Goal: Information Seeking & Learning: Learn about a topic

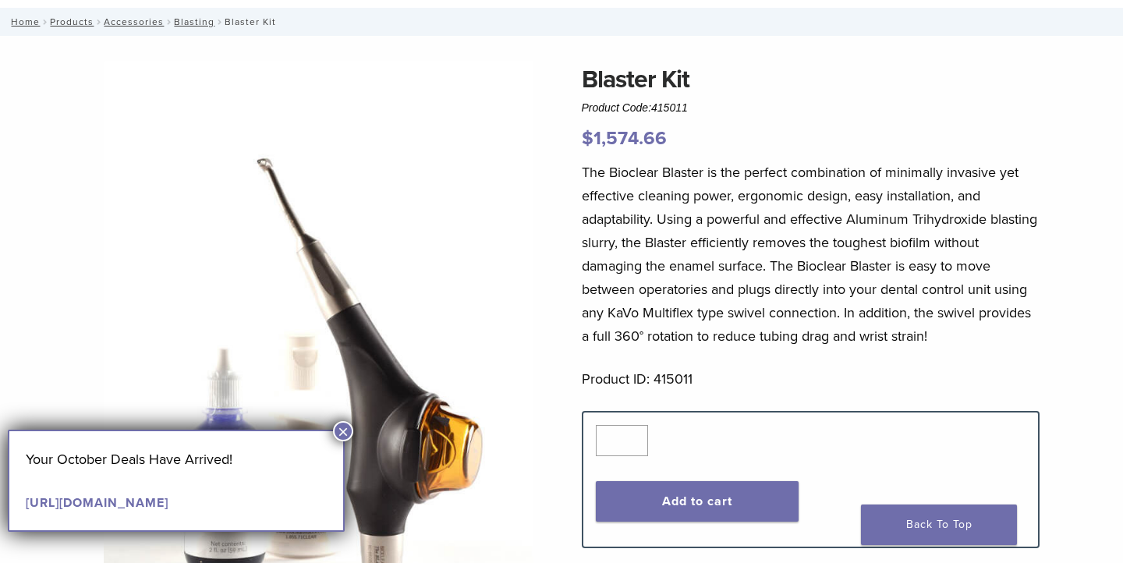
scroll to position [80, 0]
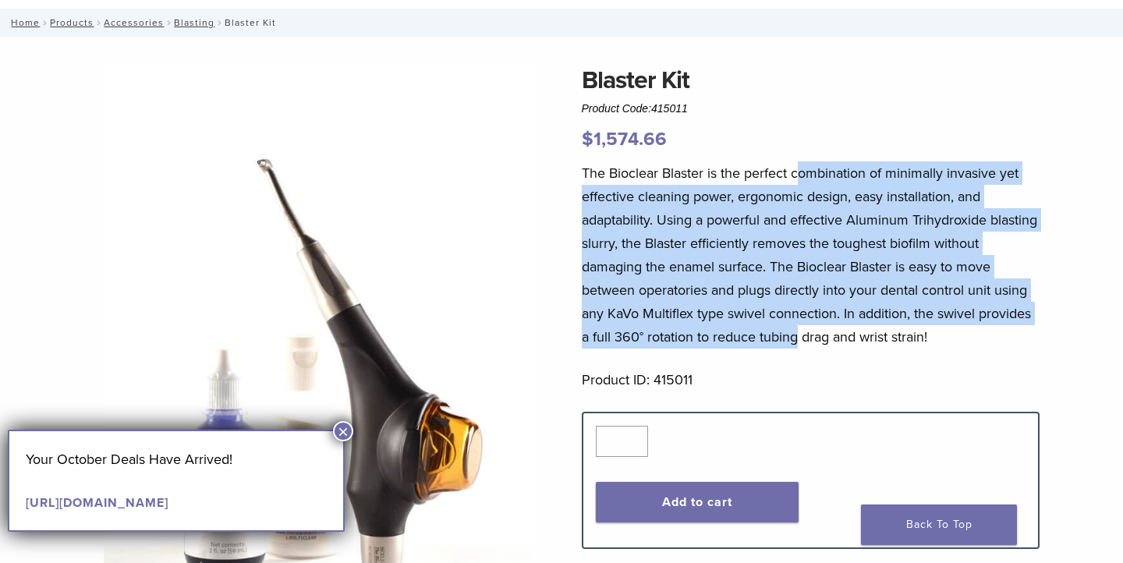
drag, startPoint x: 796, startPoint y: 165, endPoint x: 797, endPoint y: 339, distance: 173.9
click at [797, 339] on p "The Bioclear Blaster is the perfect combination of minimally invasive yet effec…" at bounding box center [811, 254] width 458 height 187
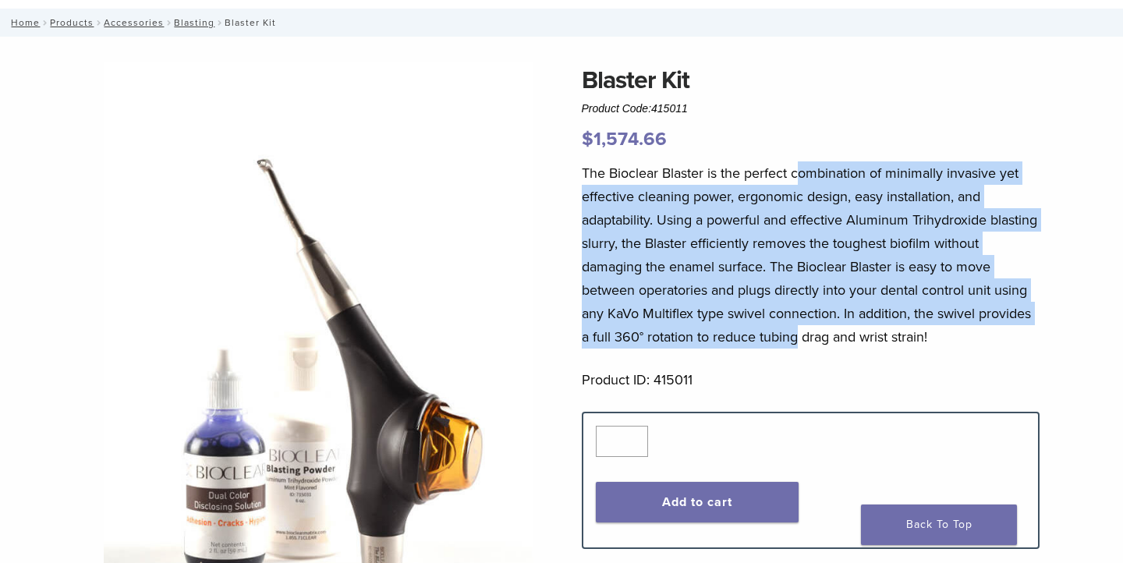
click at [797, 339] on p "The Bioclear Blaster is the perfect combination of minimally invasive yet effec…" at bounding box center [811, 254] width 458 height 187
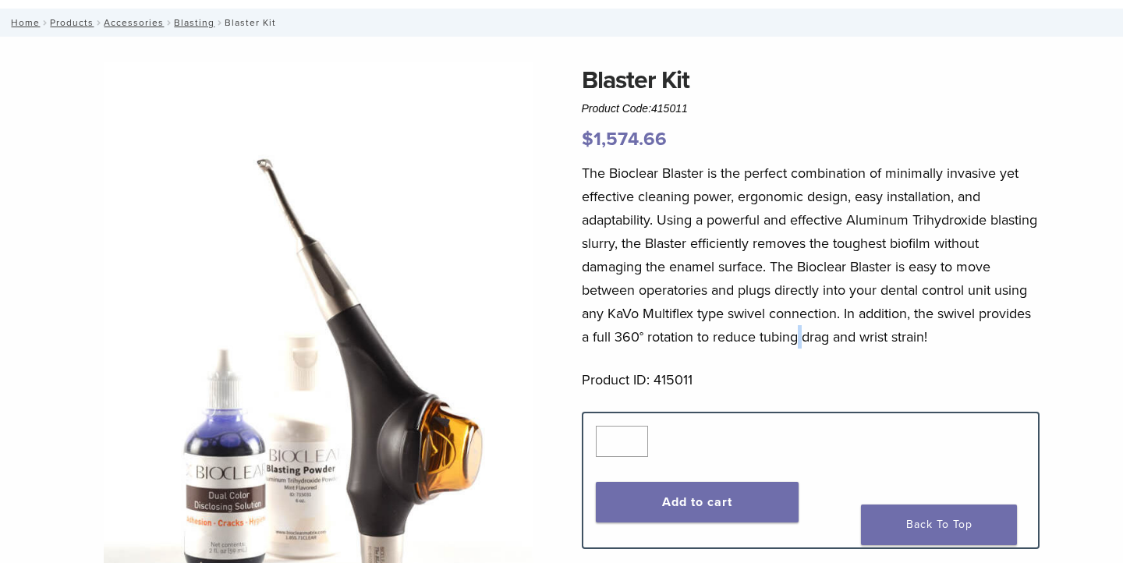
click at [797, 339] on p "The Bioclear Blaster is the perfect combination of minimally invasive yet effec…" at bounding box center [811, 254] width 458 height 187
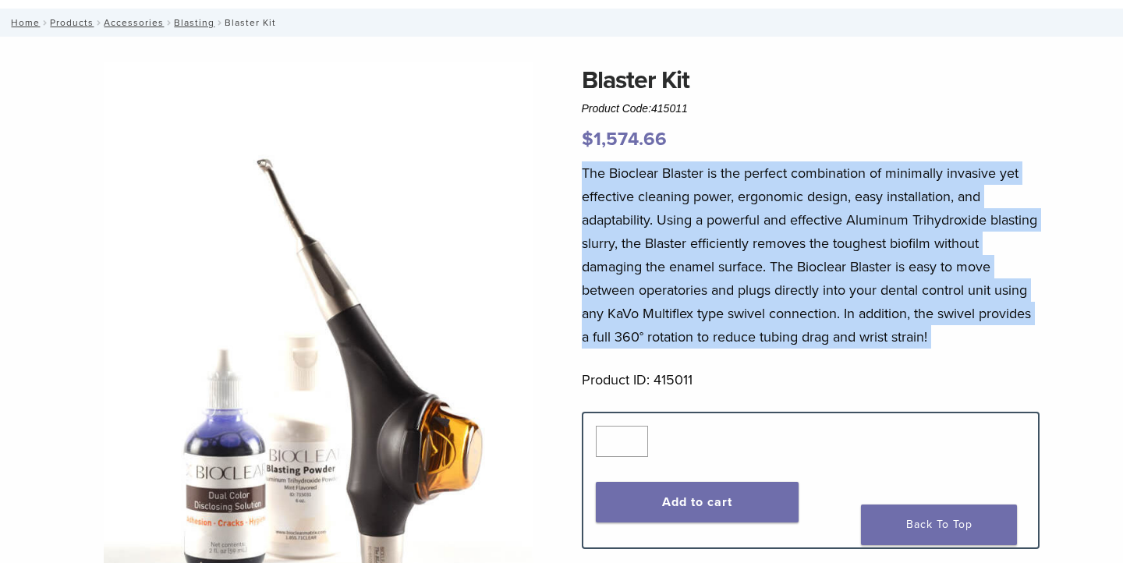
drag, startPoint x: 797, startPoint y: 339, endPoint x: 869, endPoint y: 222, distance: 137.6
click at [869, 222] on p "The Bioclear Blaster is the perfect combination of minimally invasive yet effec…" at bounding box center [811, 254] width 458 height 187
drag, startPoint x: 900, startPoint y: 152, endPoint x: 929, endPoint y: 378, distance: 228.0
click at [929, 378] on div "Blaster Kit Product Code: 415011 $ 1,574.66 The Bioclear Blaster is the perfect…" at bounding box center [811, 448] width 458 height 773
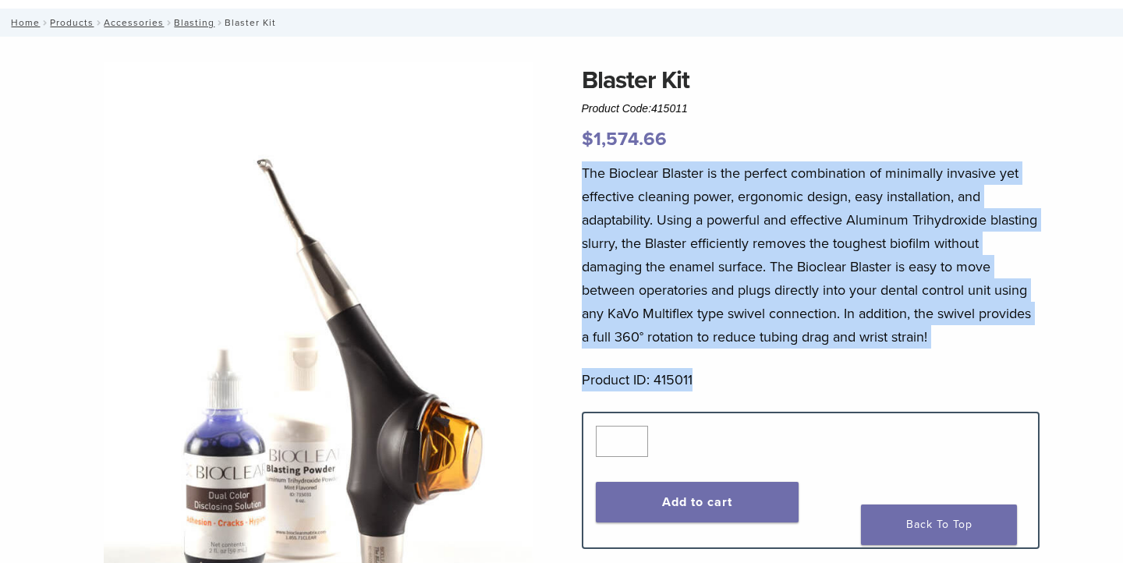
click at [947, 331] on p "The Bioclear Blaster is the perfect combination of minimally invasive yet effec…" at bounding box center [811, 254] width 458 height 187
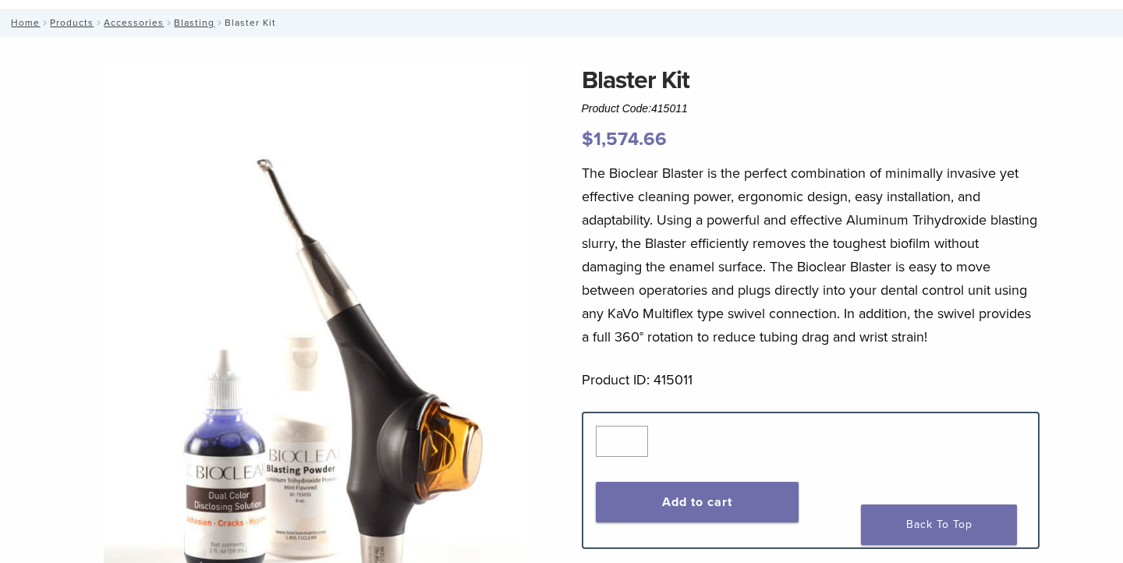
click at [947, 331] on p "The Bioclear Blaster is the perfect combination of minimally invasive yet effec…" at bounding box center [811, 254] width 458 height 187
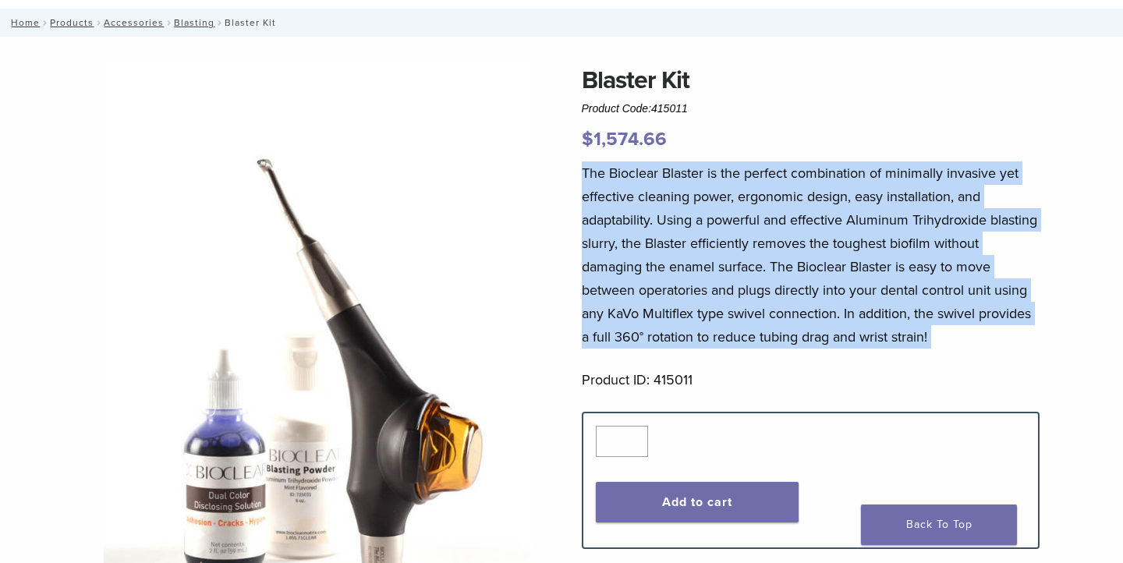
drag, startPoint x: 947, startPoint y: 331, endPoint x: 891, endPoint y: 188, distance: 153.3
click at [891, 188] on p "The Bioclear Blaster is the perfect combination of minimally invasive yet effec…" at bounding box center [811, 254] width 458 height 187
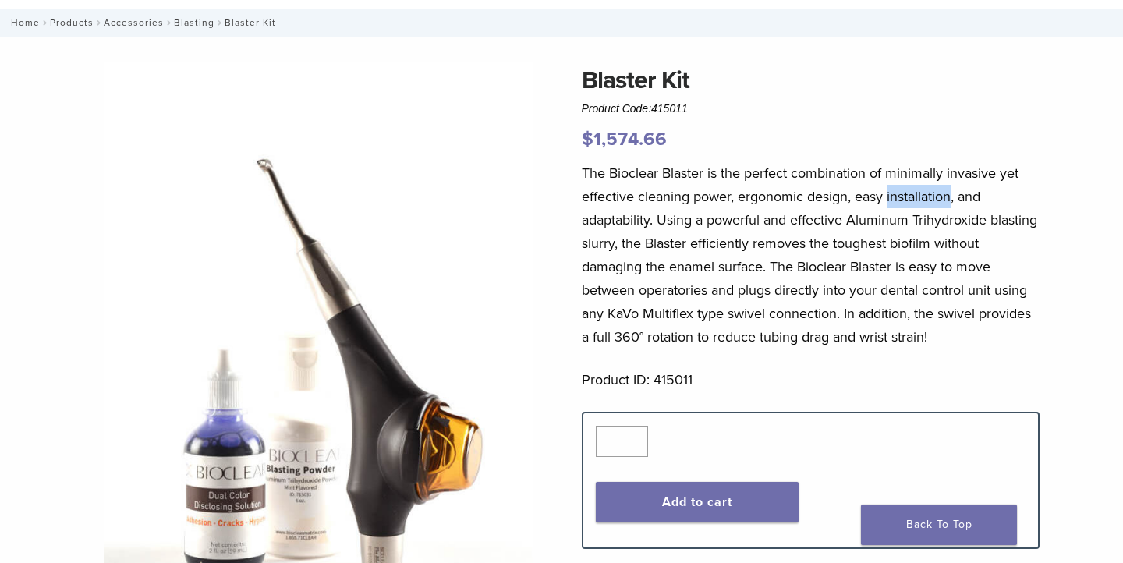
click at [891, 188] on p "The Bioclear Blaster is the perfect combination of minimally invasive yet effec…" at bounding box center [811, 254] width 458 height 187
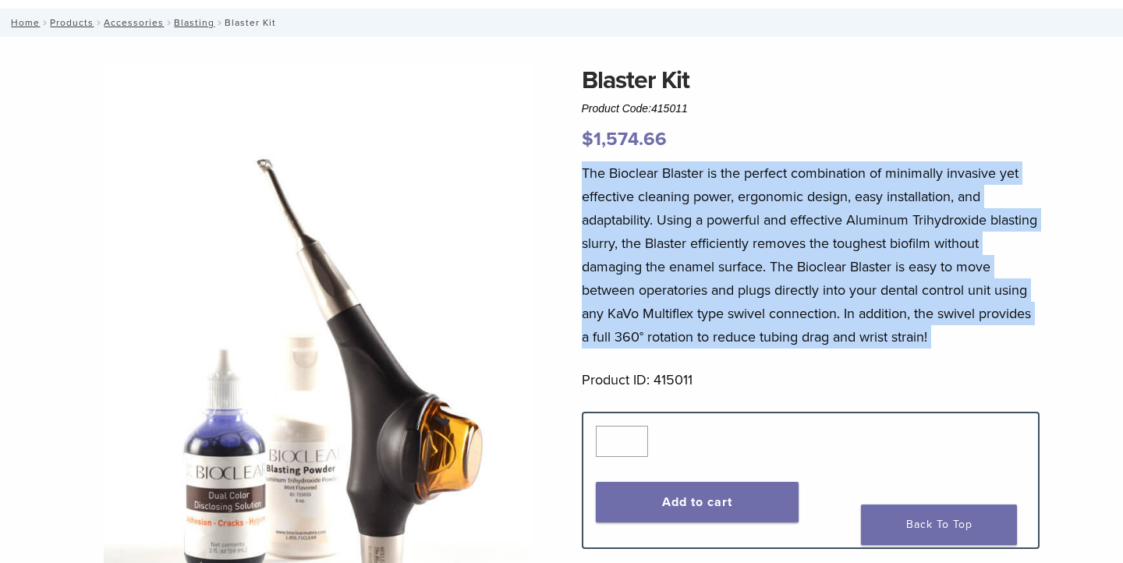
click at [891, 188] on p "The Bioclear Blaster is the perfect combination of minimally invasive yet effec…" at bounding box center [811, 254] width 458 height 187
click at [891, 155] on div "Blaster Kit Product Code: 415011 $ 1,574.66 The Bioclear Blaster is the perfect…" at bounding box center [811, 448] width 458 height 773
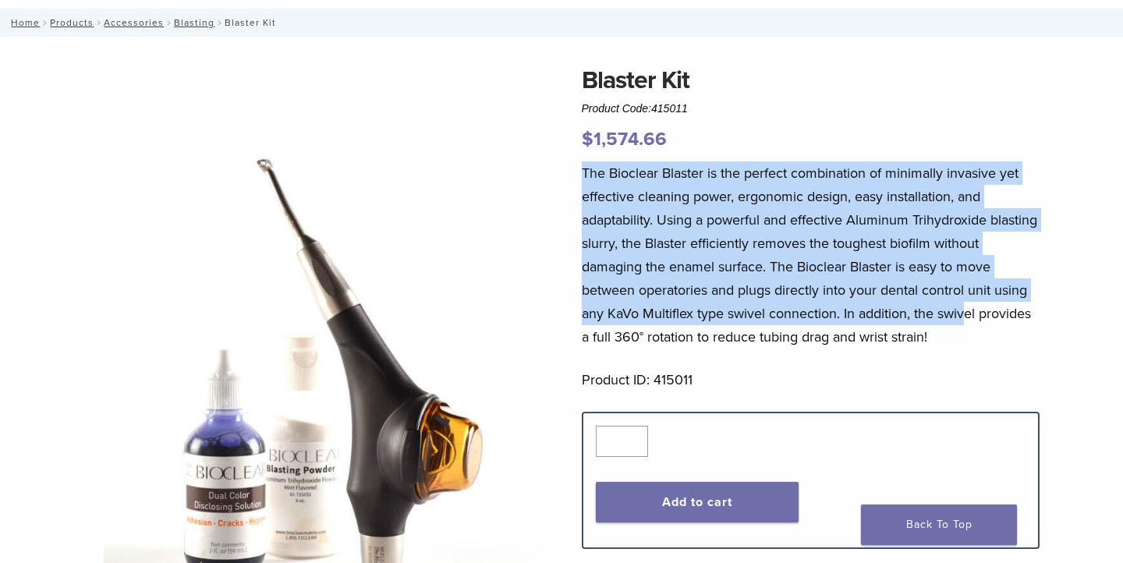
drag, startPoint x: 898, startPoint y: 142, endPoint x: 962, endPoint y: 321, distance: 190.4
click at [962, 321] on div "Blaster Kit Product Code: 415011 $ 1,574.66 The Bioclear Blaster is the perfect…" at bounding box center [811, 448] width 458 height 773
click at [962, 321] on p "The Bioclear Blaster is the perfect combination of minimally invasive yet effec…" at bounding box center [811, 254] width 458 height 187
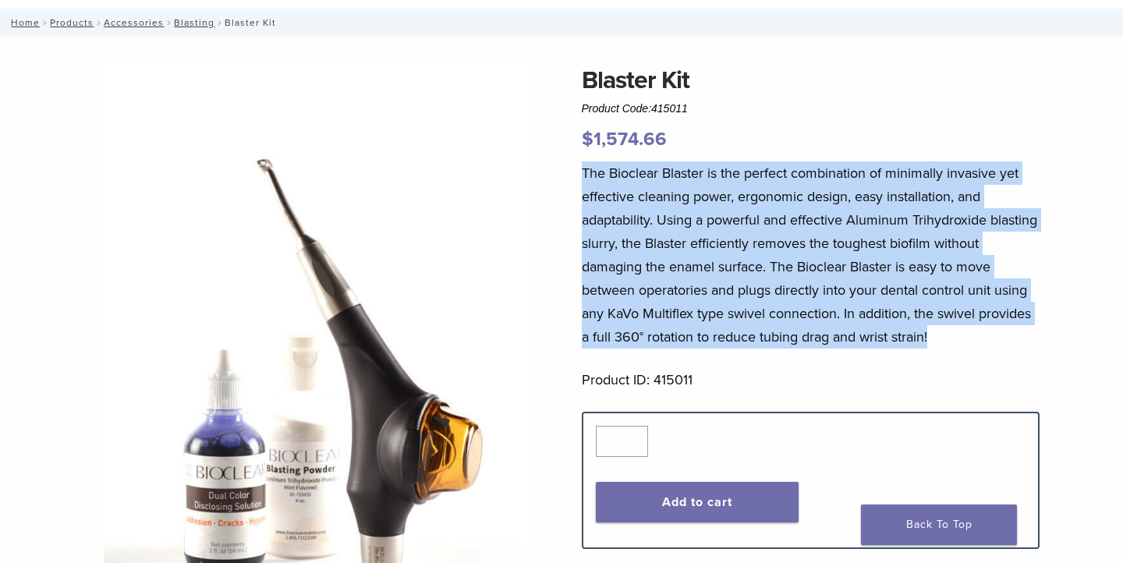
drag, startPoint x: 962, startPoint y: 341, endPoint x: 937, endPoint y: 154, distance: 188.8
click at [937, 154] on div "Blaster Kit Product Code: 415011 $ 1,574.66 The Bioclear Blaster is the perfect…" at bounding box center [811, 448] width 458 height 773
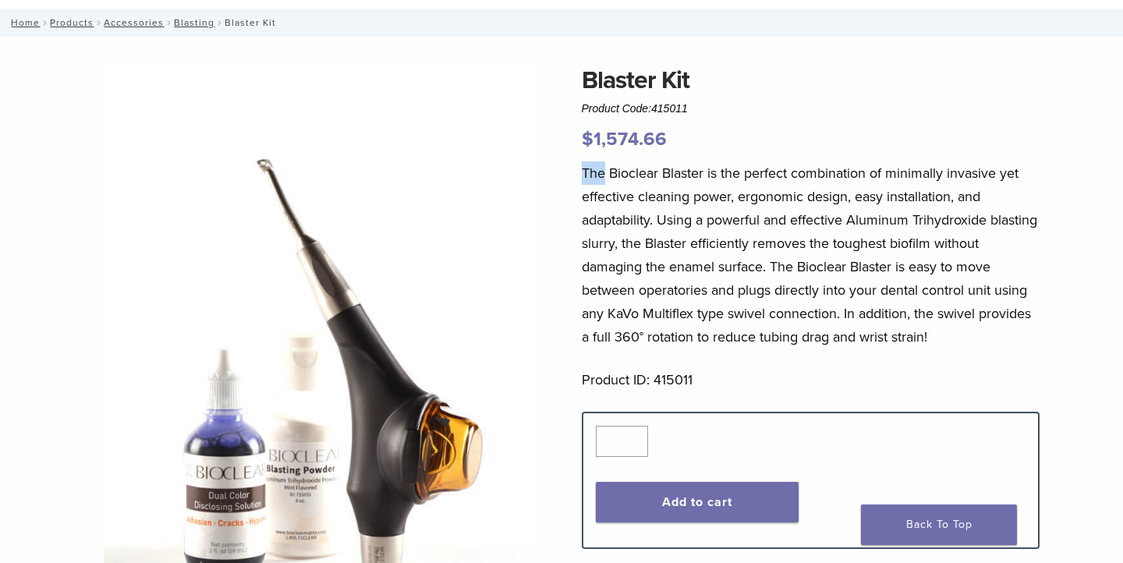
click at [937, 154] on div "Blaster Kit Product Code: 415011 $ 1,574.66 The Bioclear Blaster is the perfect…" at bounding box center [811, 448] width 458 height 773
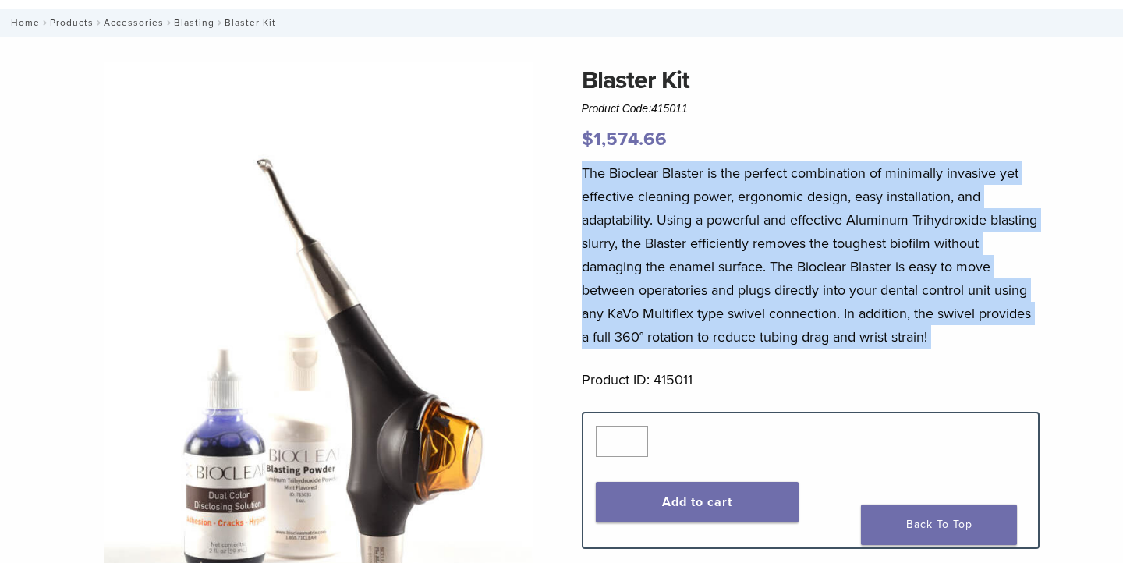
drag, startPoint x: 937, startPoint y: 154, endPoint x: 946, endPoint y: 327, distance: 173.3
click at [947, 327] on div "Blaster Kit Product Code: 415011 $ 1,574.66 The Bioclear Blaster is the perfect…" at bounding box center [811, 448] width 458 height 773
click at [946, 327] on p "The Bioclear Blaster is the perfect combination of minimally invasive yet effec…" at bounding box center [811, 254] width 458 height 187
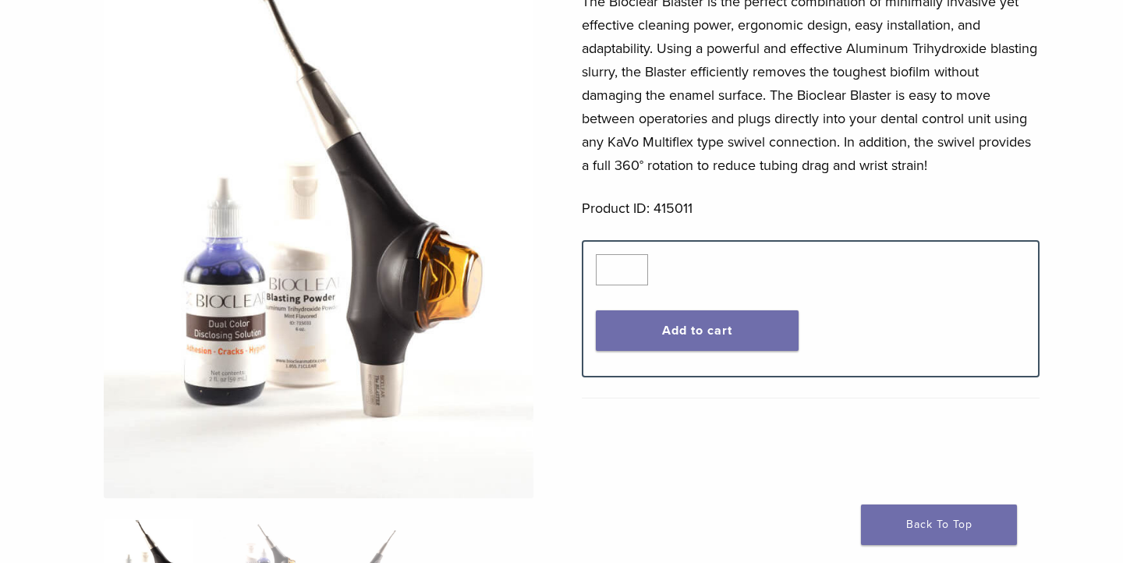
scroll to position [363, 0]
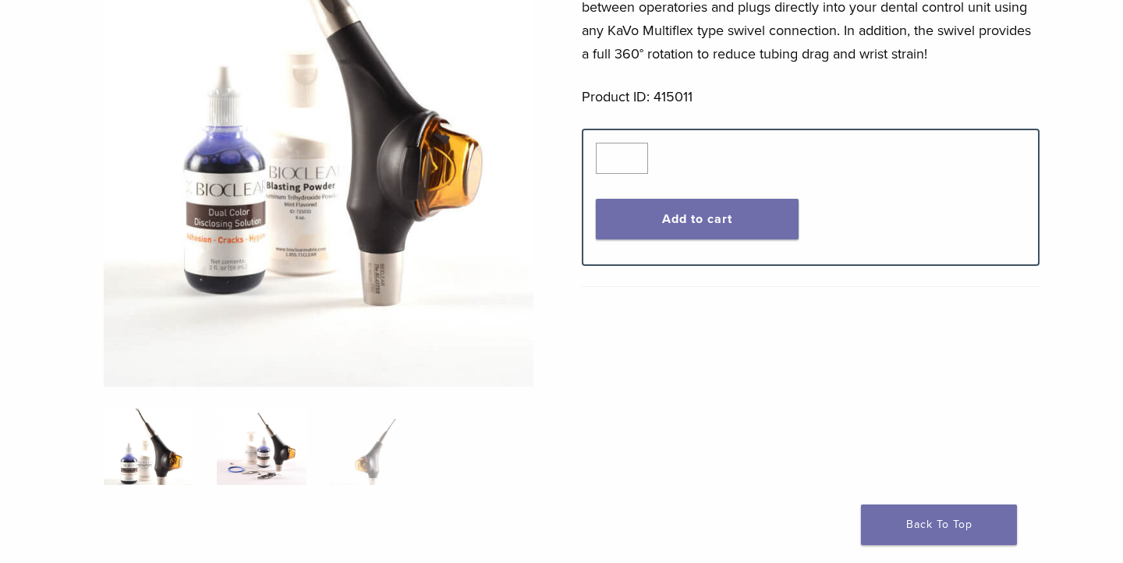
click at [266, 455] on img at bounding box center [262, 446] width 90 height 78
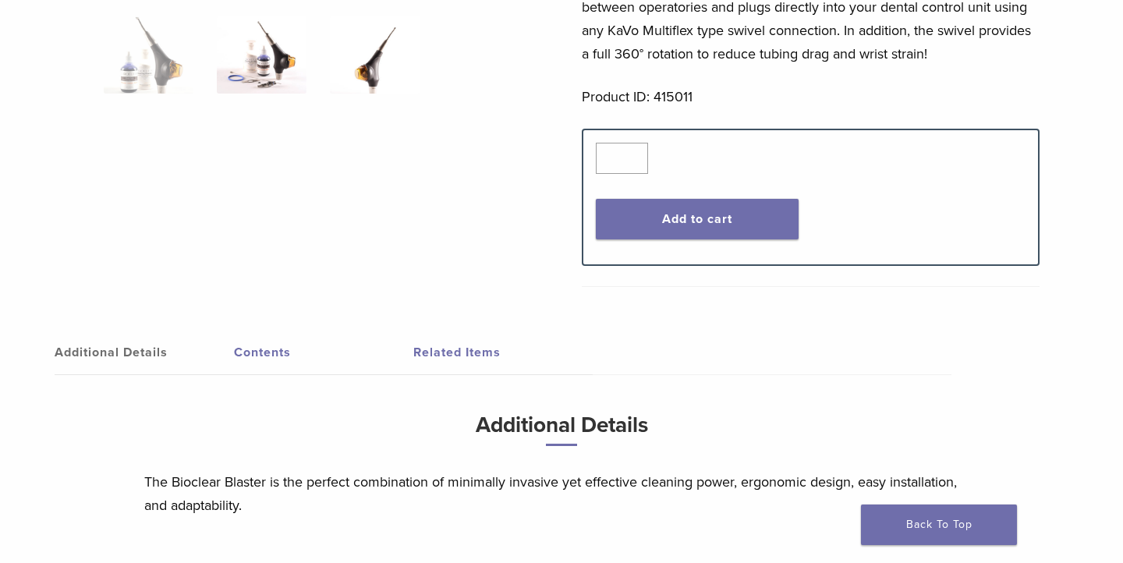
click at [375, 81] on img at bounding box center [375, 55] width 90 height 78
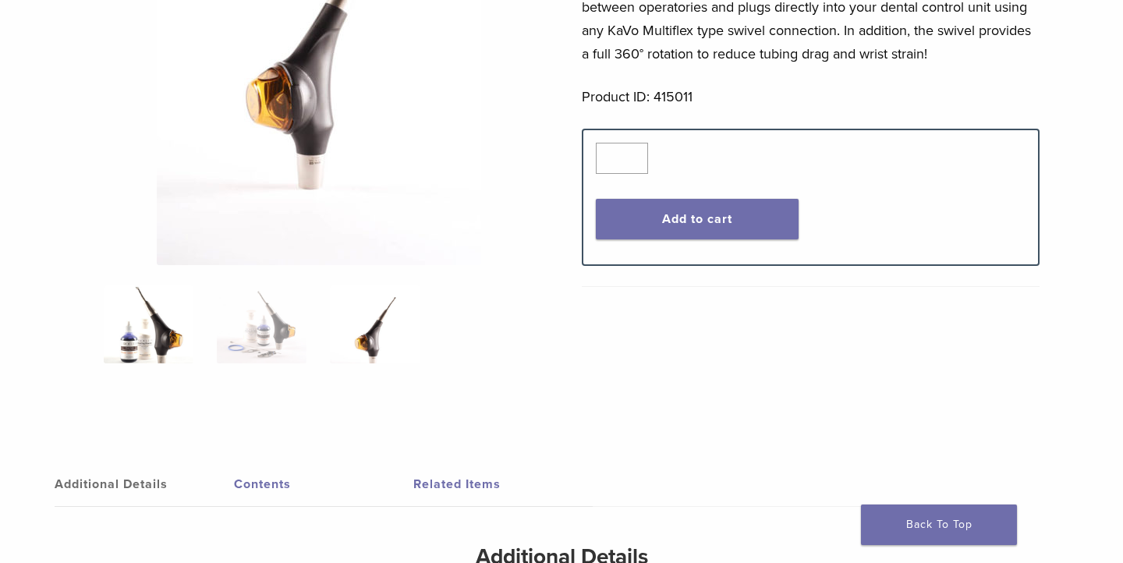
click at [175, 345] on img at bounding box center [149, 324] width 90 height 78
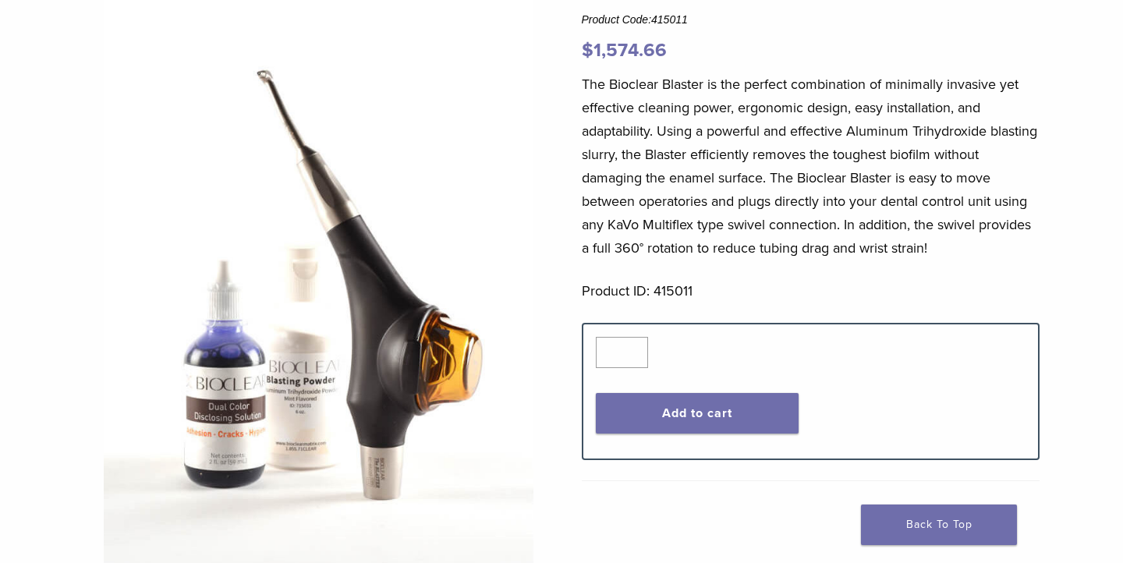
scroll to position [150, 0]
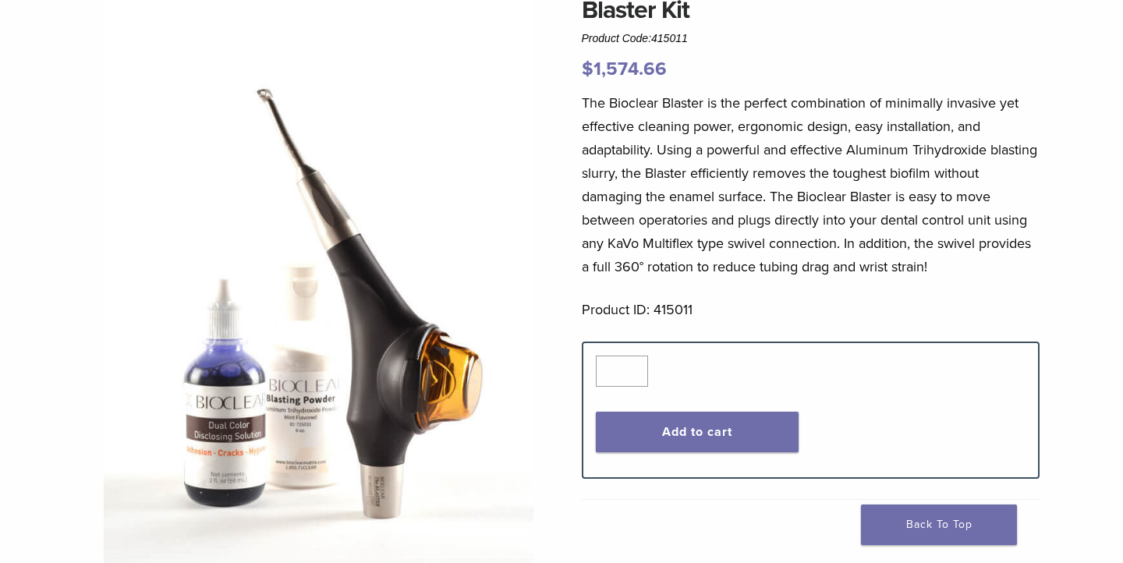
click at [650, 170] on p "The Bioclear Blaster is the perfect combination of minimally invasive yet effec…" at bounding box center [811, 184] width 458 height 187
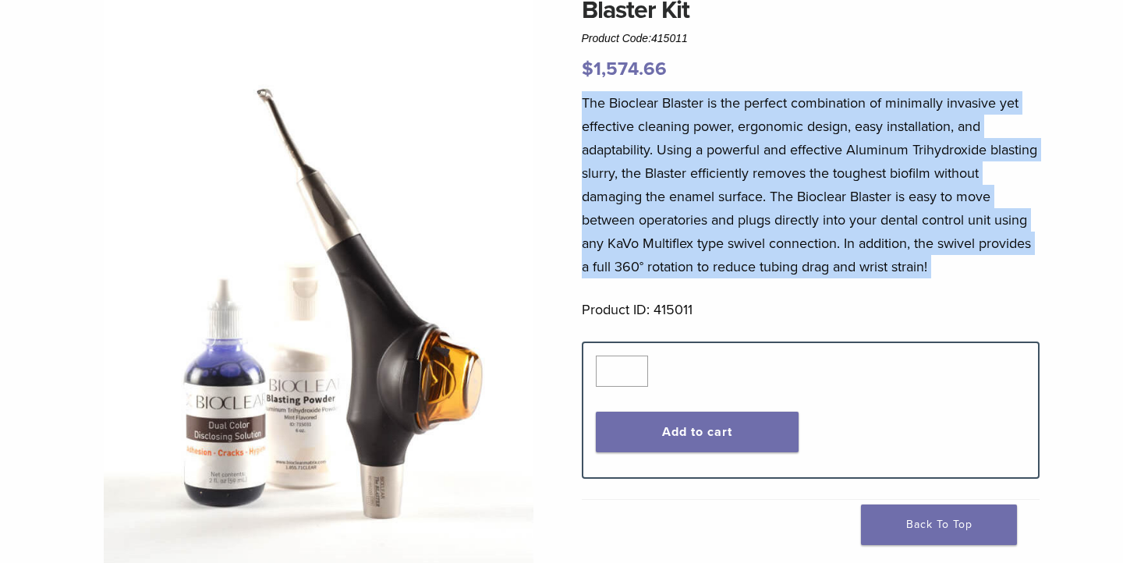
click at [650, 170] on p "The Bioclear Blaster is the perfect combination of minimally invasive yet effec…" at bounding box center [811, 184] width 458 height 187
